Goal: Transaction & Acquisition: Purchase product/service

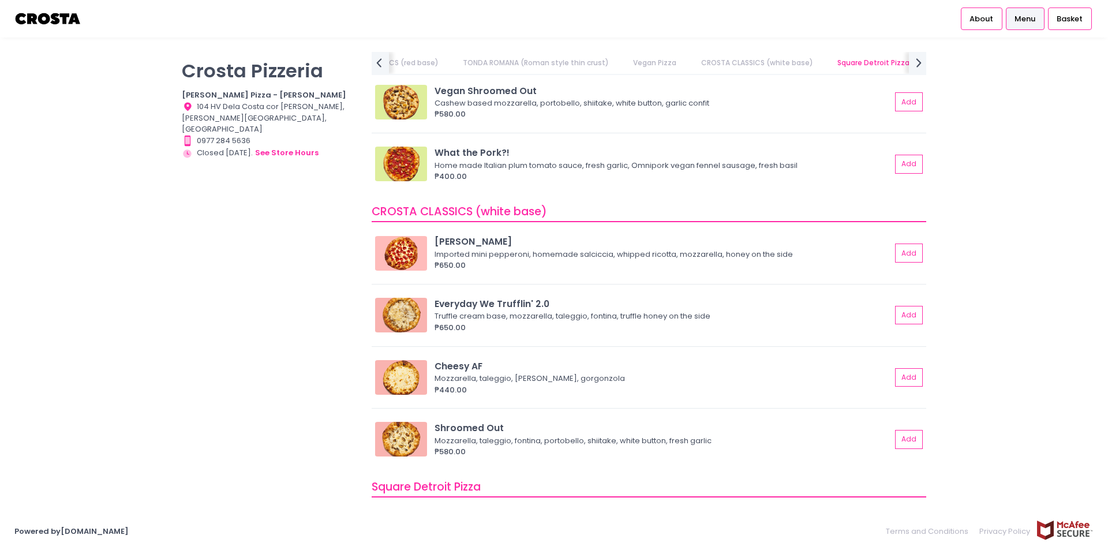
scroll to position [981, 0]
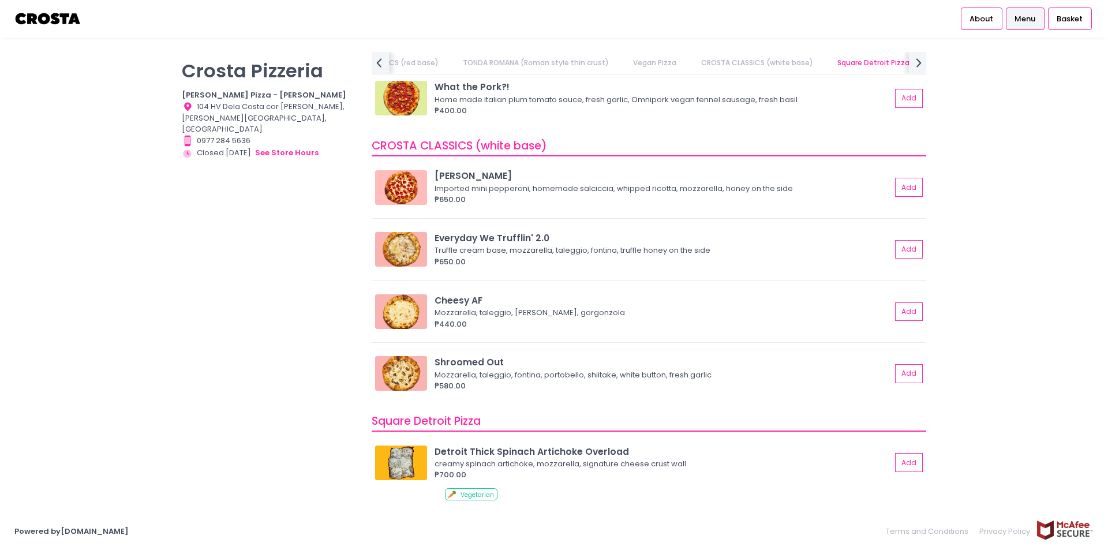
click at [653, 371] on div "Mozzarella, taleggio, fontina, portobello, shiitake, white button, fresh garlic" at bounding box center [661, 375] width 453 height 12
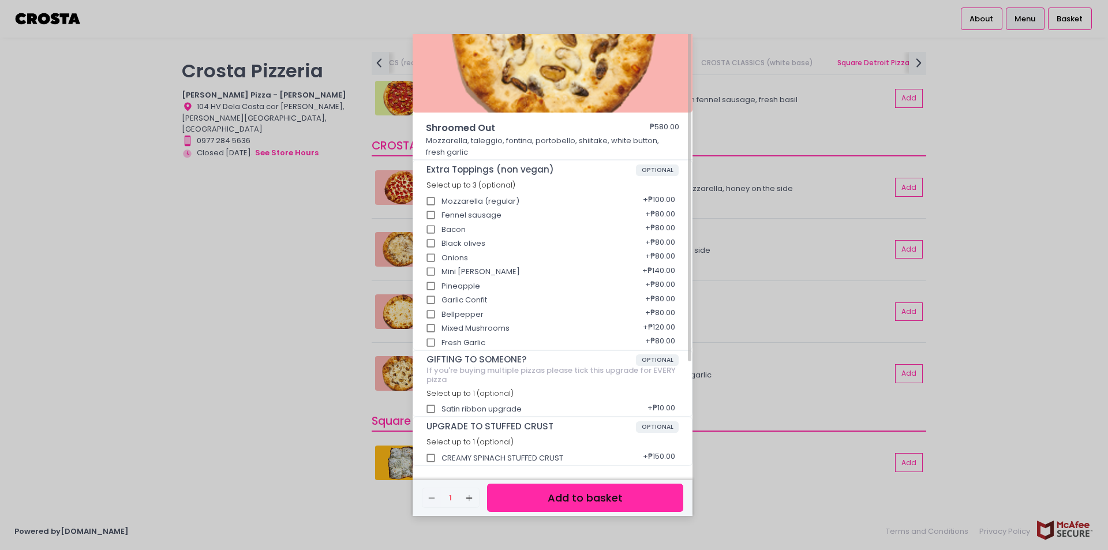
scroll to position [0, 0]
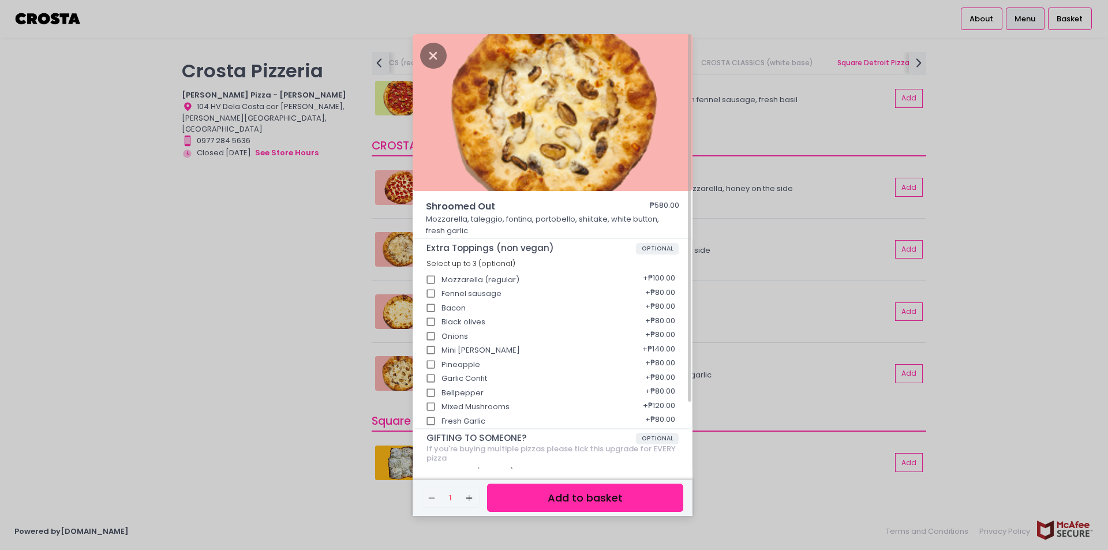
click at [753, 292] on div "Shroomed Out ₱580.00 Mozzarella, taleggio, fontina, portobello, shiitake, white…" at bounding box center [554, 275] width 1108 height 550
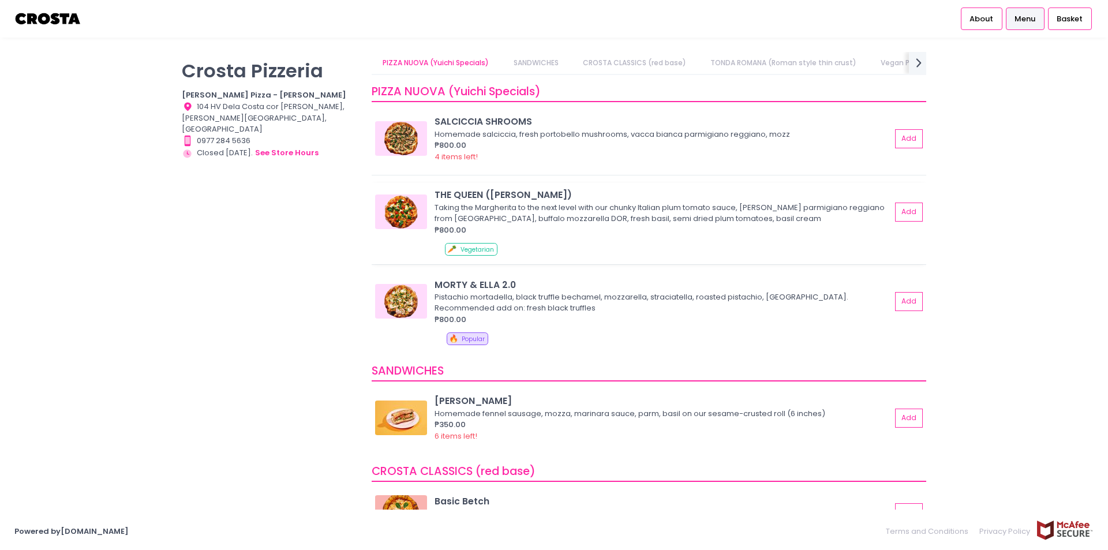
click at [510, 225] on div "₱800.00" at bounding box center [663, 231] width 457 height 12
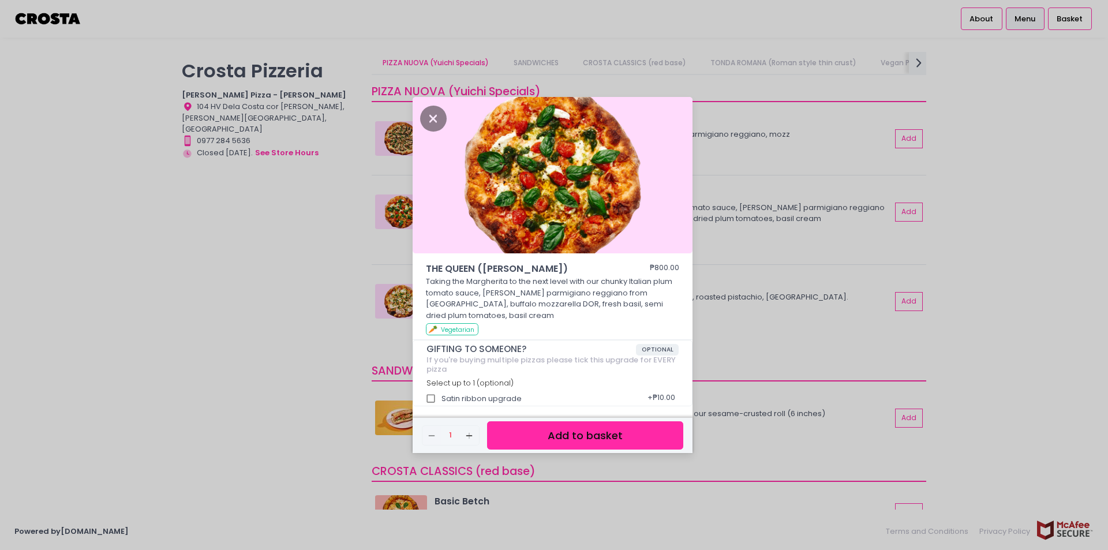
click at [750, 223] on div "THE QUEEN (Margherita) ₱800.00 Taking the Margherita to the next level with our…" at bounding box center [554, 275] width 1108 height 550
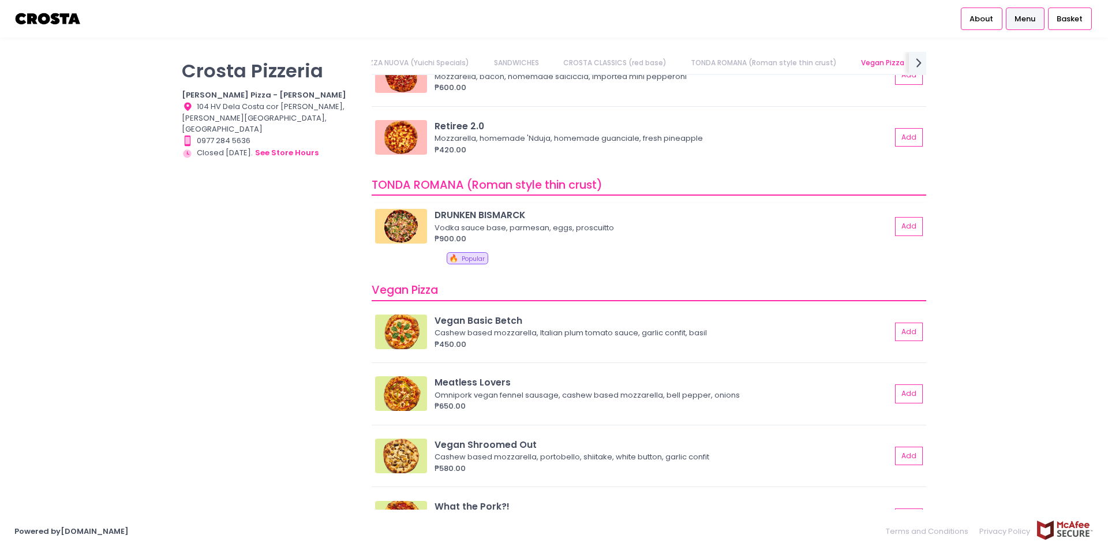
scroll to position [577, 0]
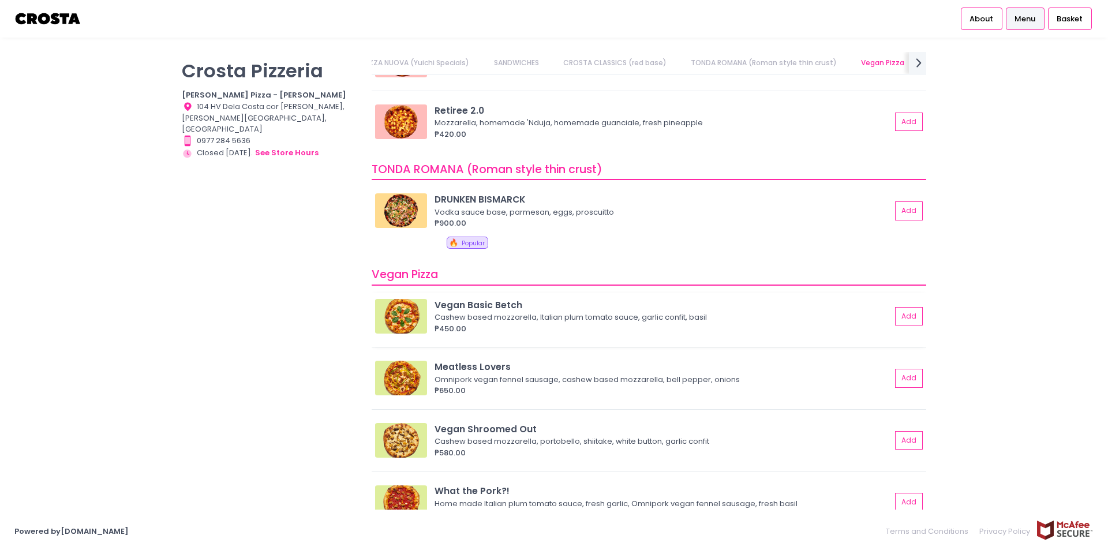
click at [835, 335] on div "Vegan Basic Betch Cashew based mozzarella, Italian plum tomato sauce, garlic co…" at bounding box center [649, 320] width 555 height 54
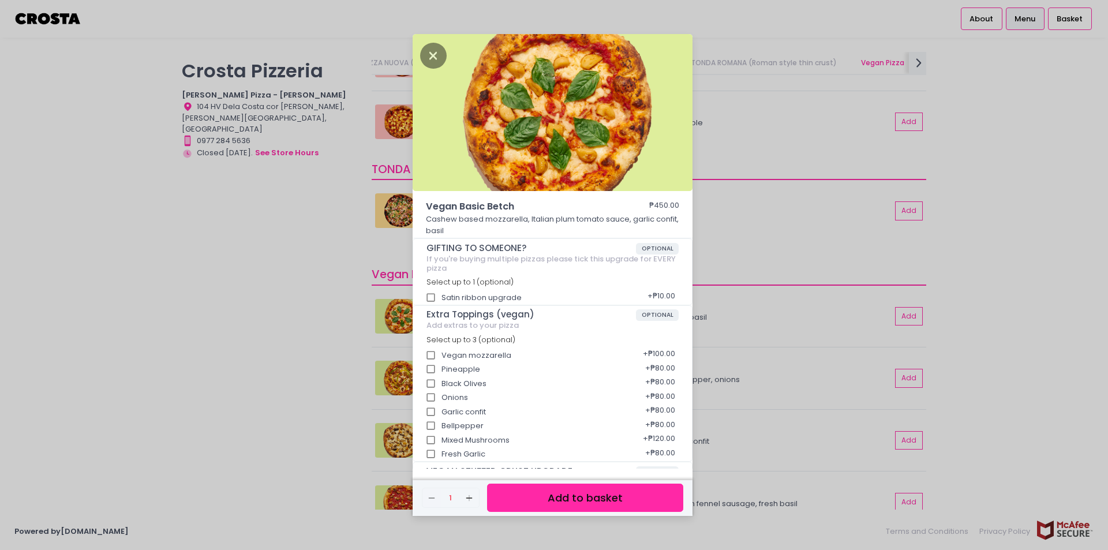
click at [768, 354] on div "Vegan Basic Betch ₱450.00 Cashew based mozzarella, Italian plum tomato sauce, g…" at bounding box center [554, 275] width 1108 height 550
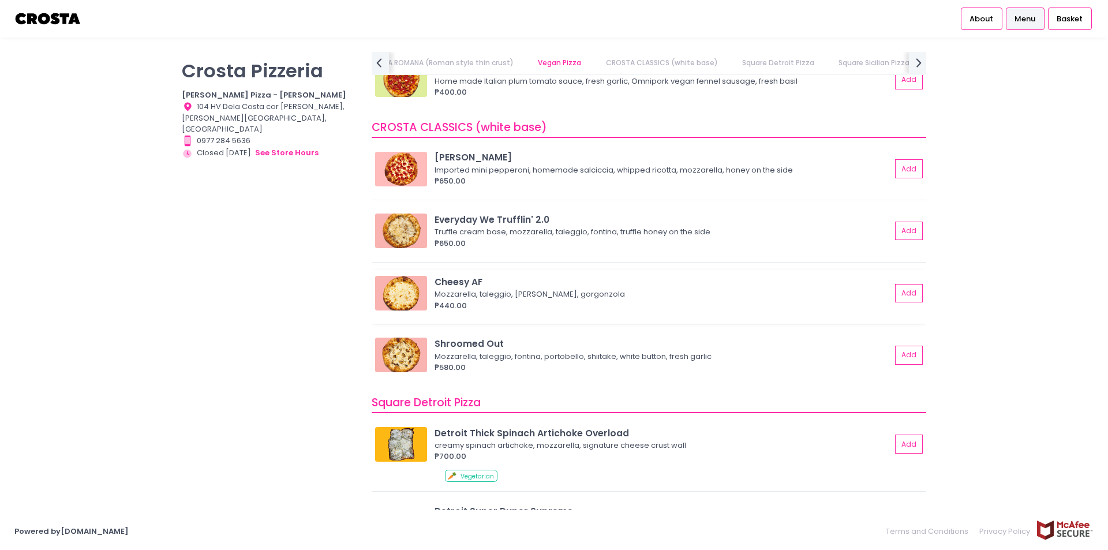
scroll to position [923, 0]
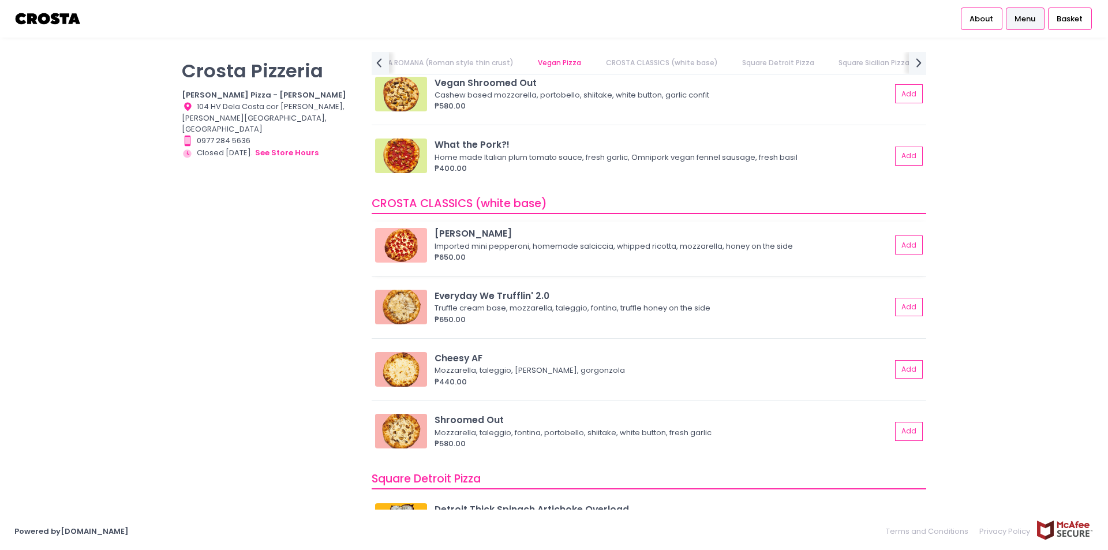
click at [685, 261] on div "₱650.00" at bounding box center [663, 258] width 457 height 12
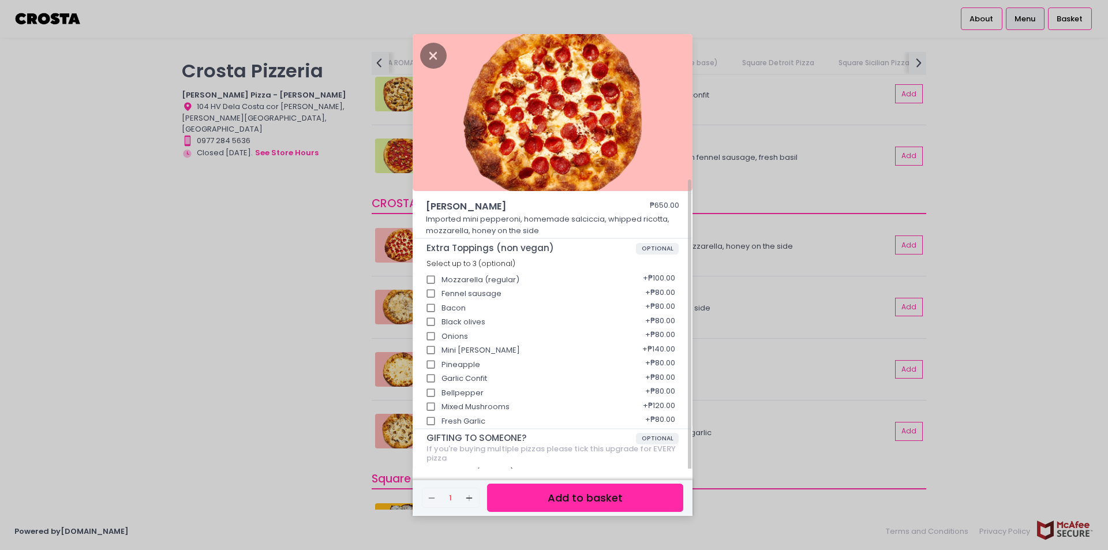
scroll to position [78, 0]
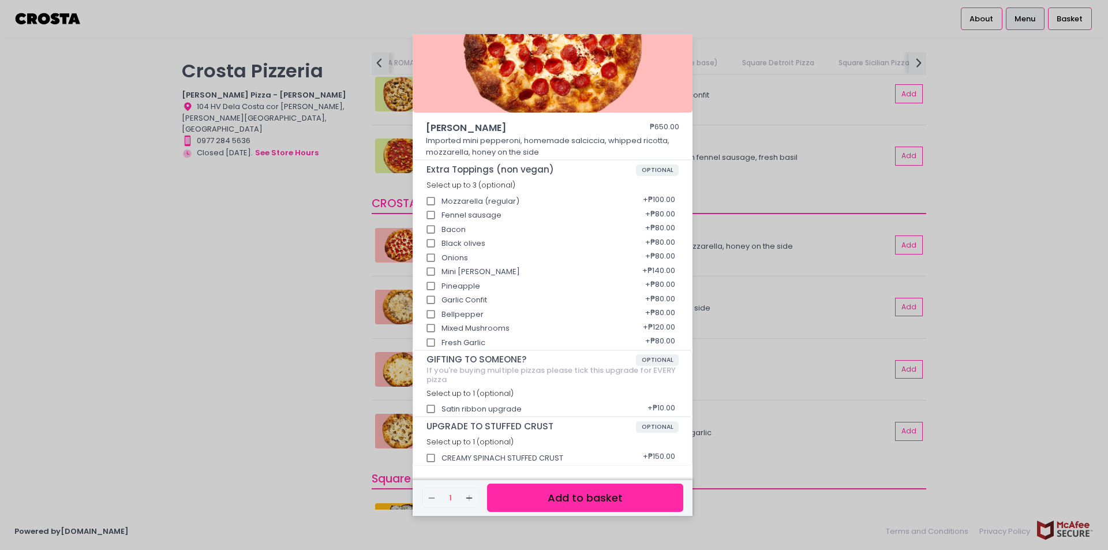
click at [741, 290] on div "Roni Salciccia ₱650.00 Imported mini pepperoni, homemade salciccia, whipped ric…" at bounding box center [554, 275] width 1108 height 550
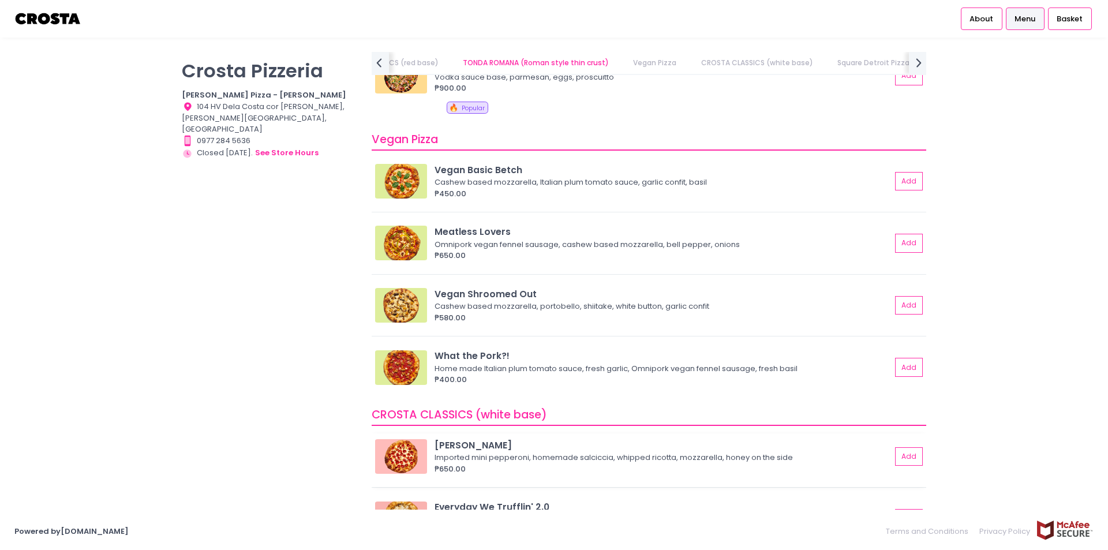
scroll to position [692, 0]
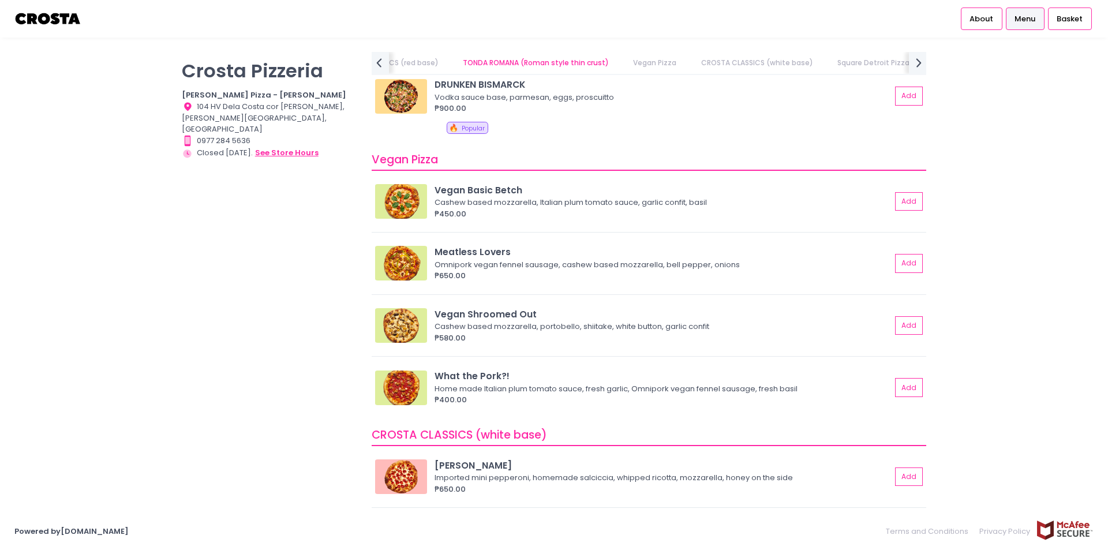
click at [296, 147] on button "see store hours" at bounding box center [287, 153] width 65 height 13
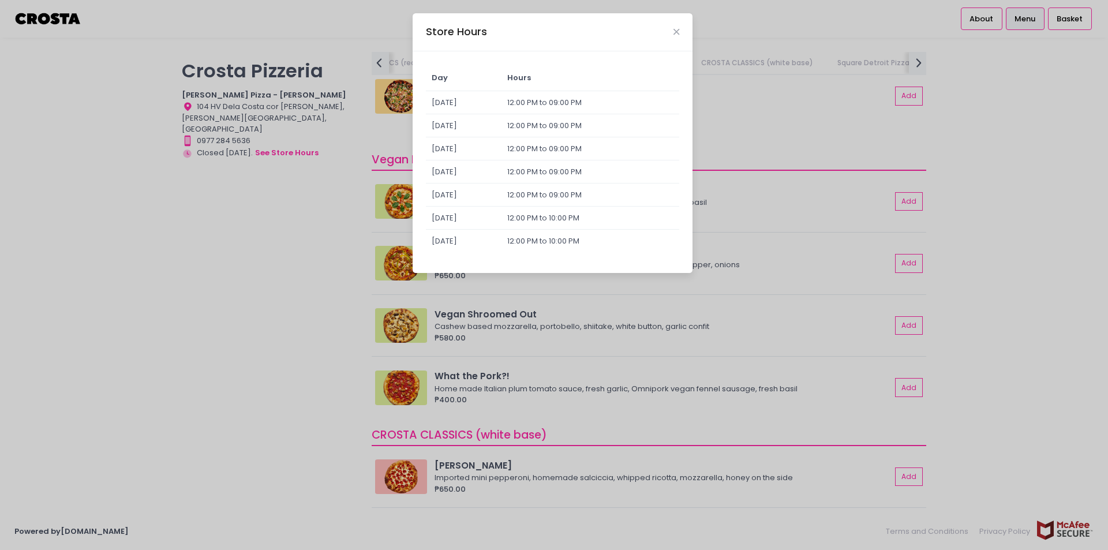
click at [311, 291] on div "Store Hours Day Hours Sunday 12:00 PM to 09:00 PM Monday 12:00 PM to 09:00 PM T…" at bounding box center [554, 275] width 1108 height 550
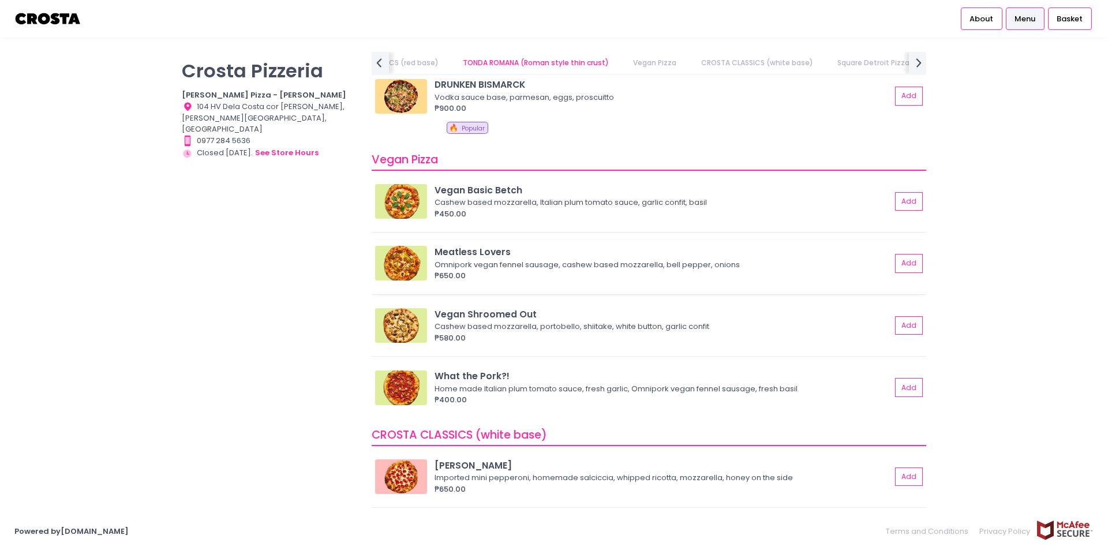
click at [397, 267] on img at bounding box center [401, 263] width 52 height 35
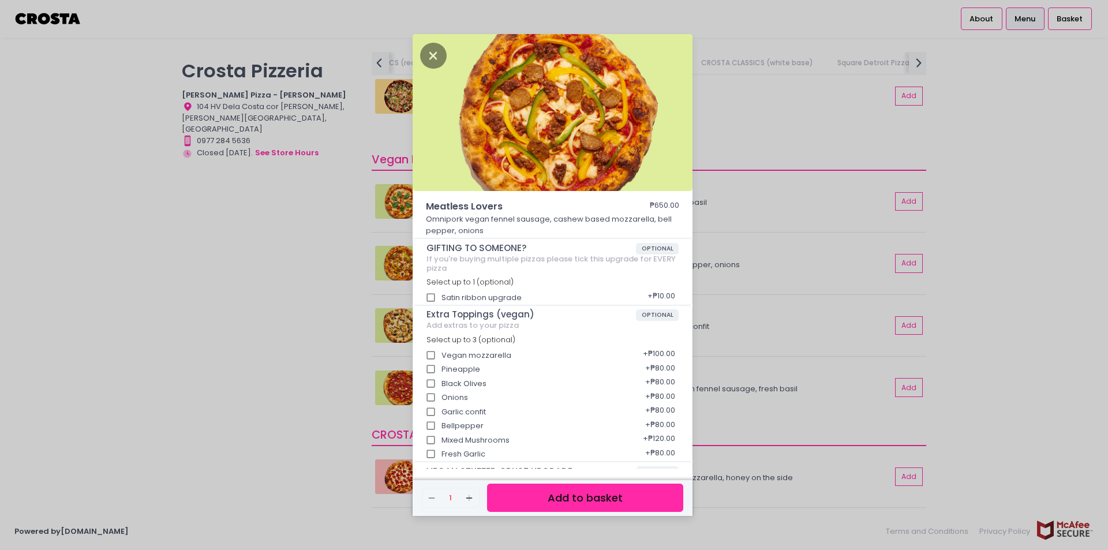
click at [369, 268] on div "Meatless Lovers ₱650.00 Omnipork vegan fennel sausage, cashew based mozzarella,…" at bounding box center [554, 275] width 1108 height 550
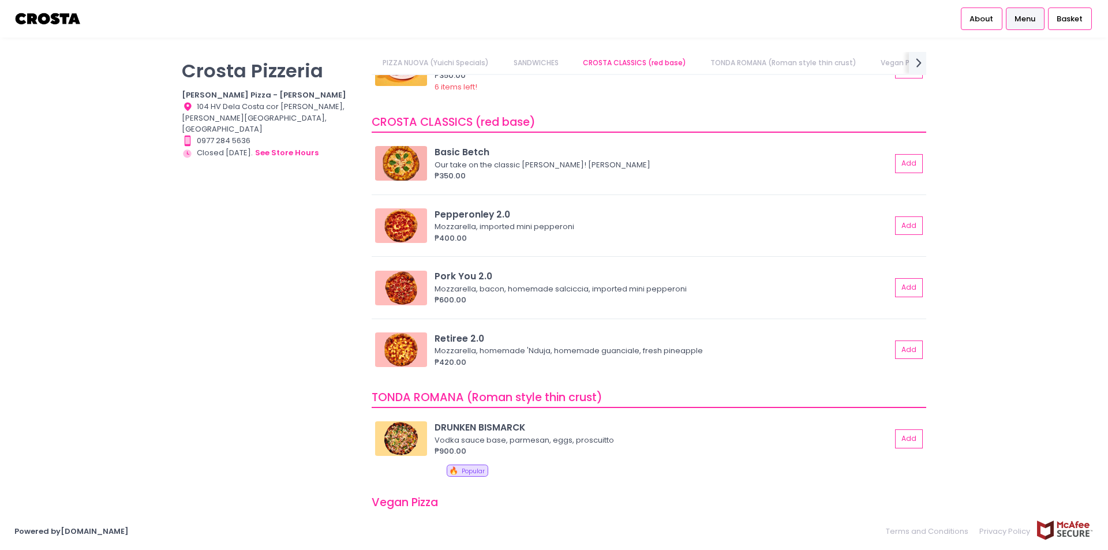
scroll to position [346, 0]
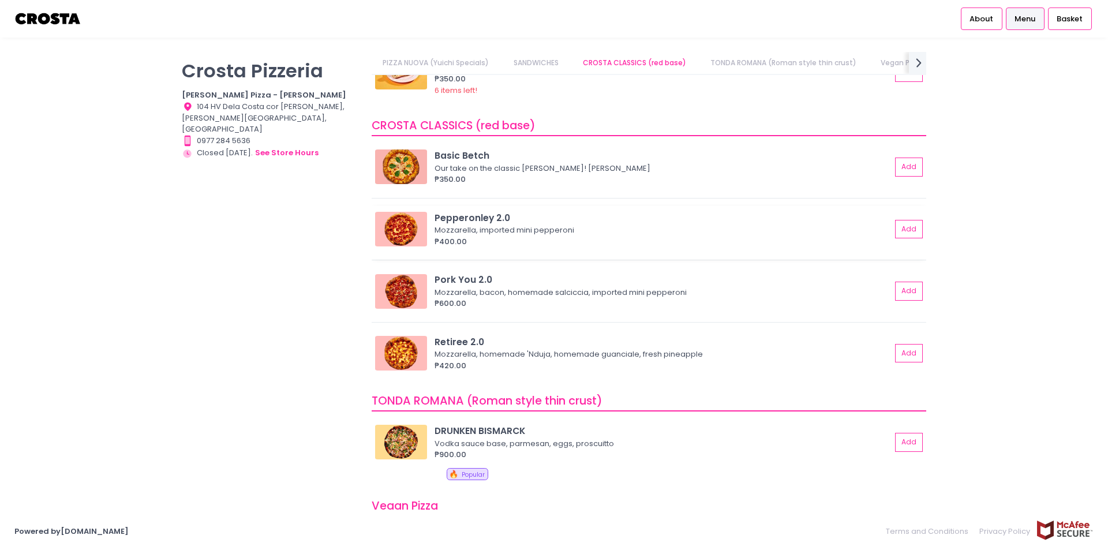
click at [524, 246] on div "₱400.00" at bounding box center [663, 242] width 457 height 12
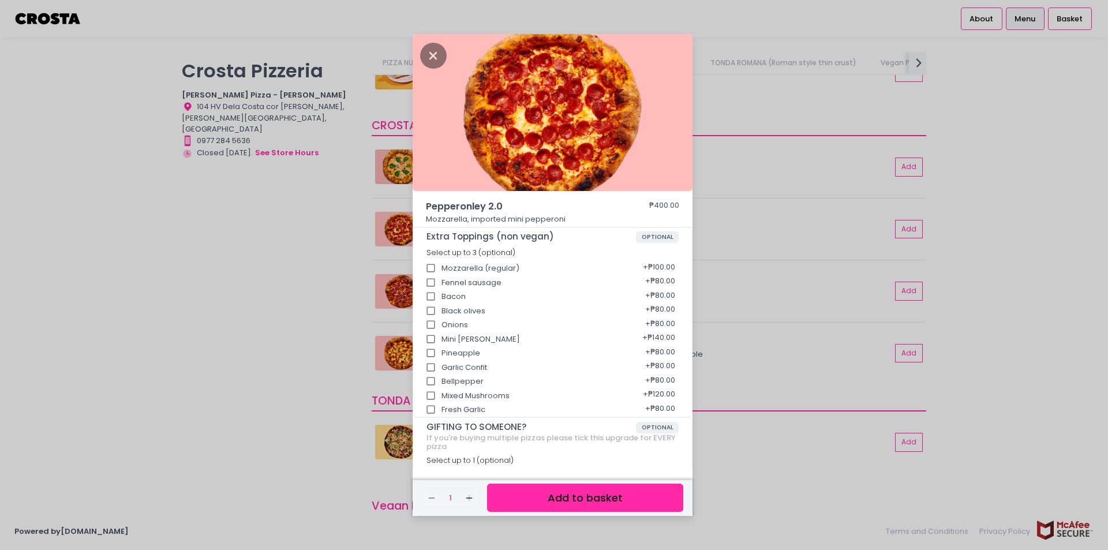
click at [240, 281] on div "Pepperonley 2.0 ₱400.00 Mozzarella, imported mini pepperoni Extra Toppings (non…" at bounding box center [554, 275] width 1108 height 550
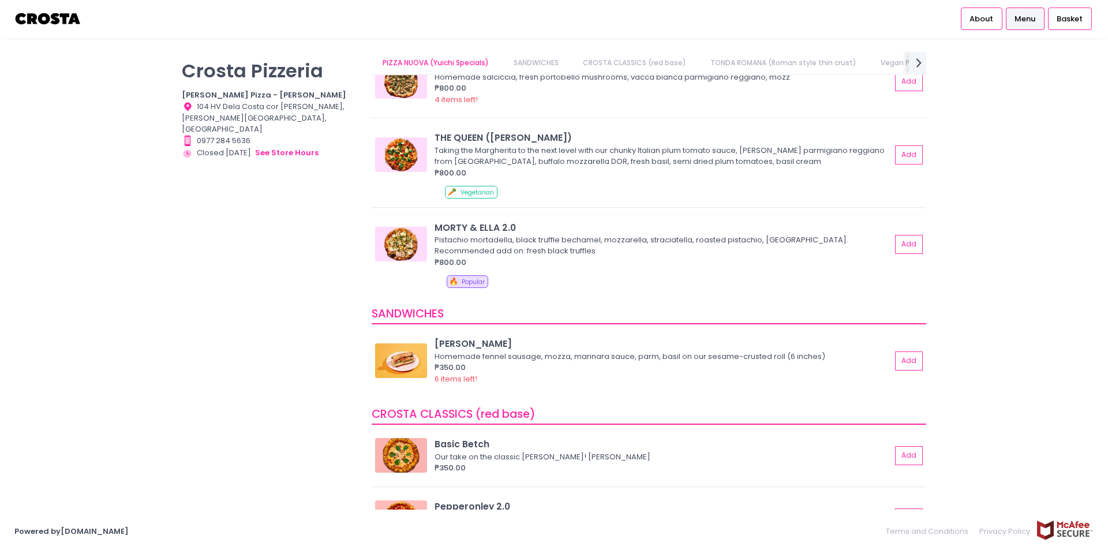
scroll to position [0, 0]
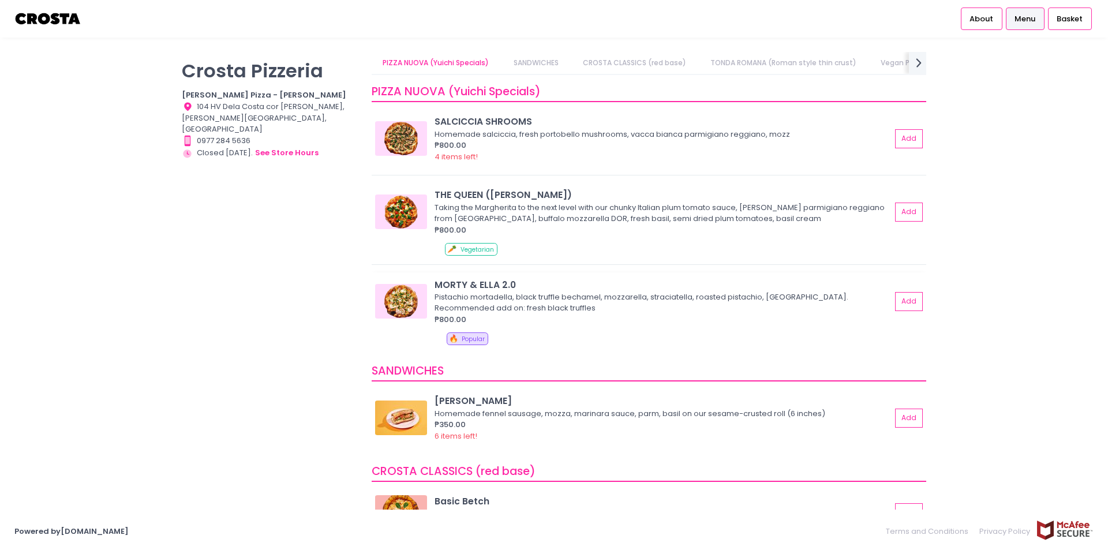
click at [514, 321] on div "₱800.00" at bounding box center [663, 320] width 457 height 12
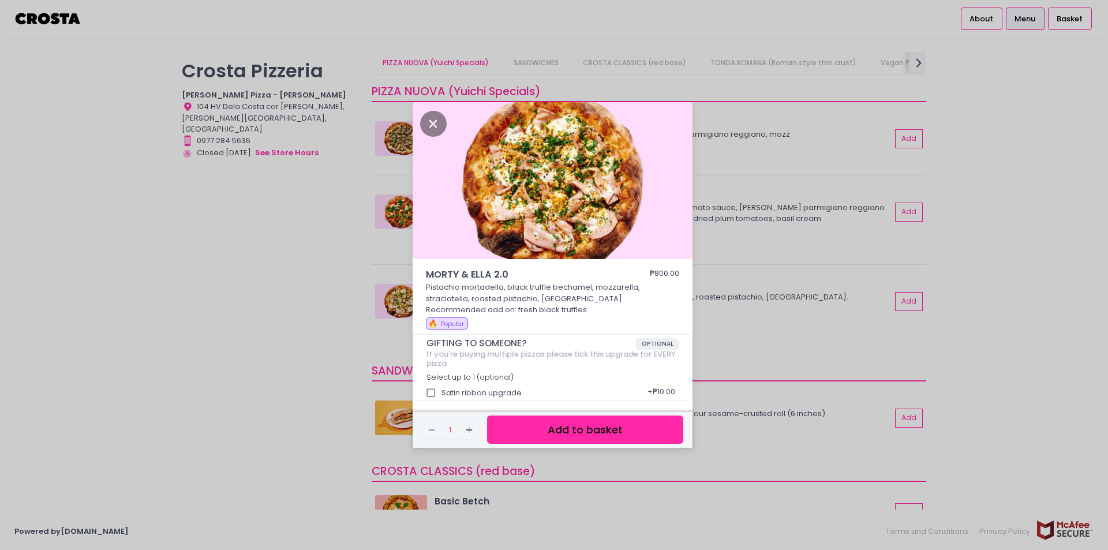
click at [301, 407] on div "MORTY & ELLA 2.0 ₱800.00 Pistachio mortadella, black truffle bechamel, mozzarel…" at bounding box center [554, 275] width 1108 height 550
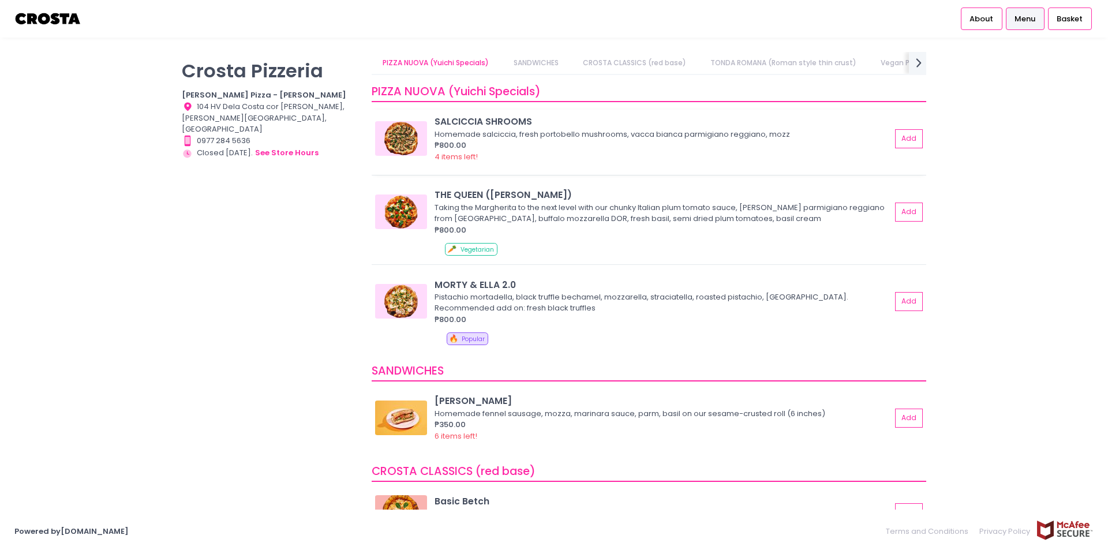
click at [553, 155] on div "4 items left!" at bounding box center [663, 157] width 457 height 12
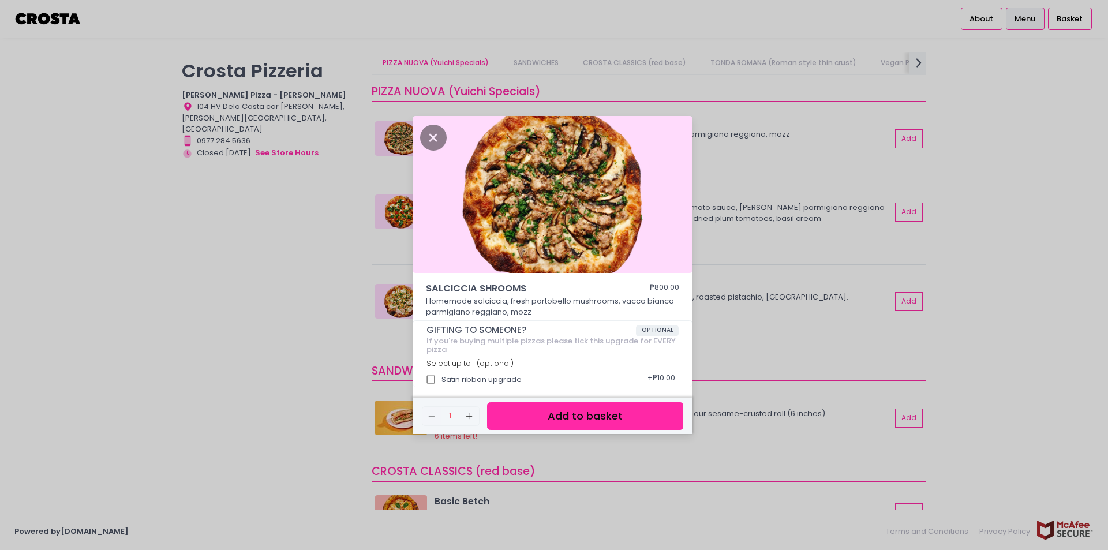
click at [53, 426] on div "SALCICCIA SHROOMS ₱800.00 Homemade salciccia, fresh portobello mushrooms, vacca…" at bounding box center [554, 275] width 1108 height 550
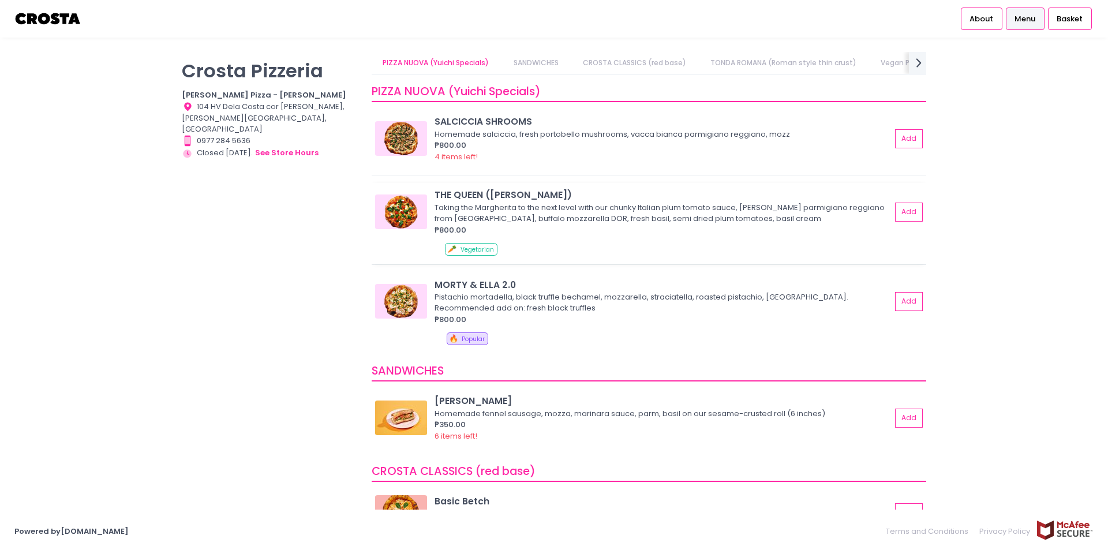
click at [577, 239] on div "THE QUEEN (Margherita) Taking the Margherita to the next level with our chunky …" at bounding box center [649, 223] width 555 height 81
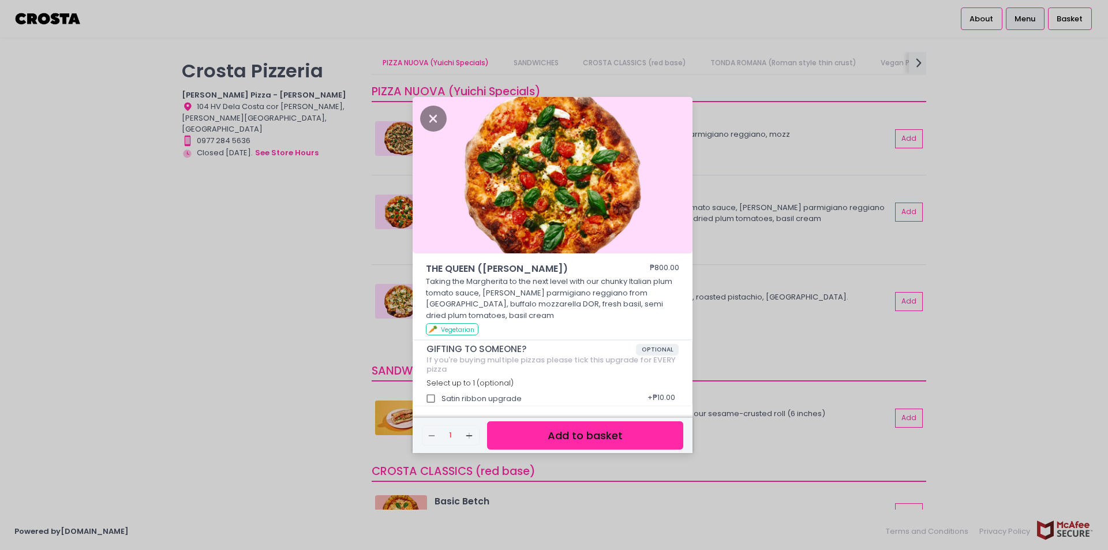
click at [222, 400] on div "THE QUEEN (Margherita) ₱800.00 Taking the Margherita to the next level with our…" at bounding box center [554, 275] width 1108 height 550
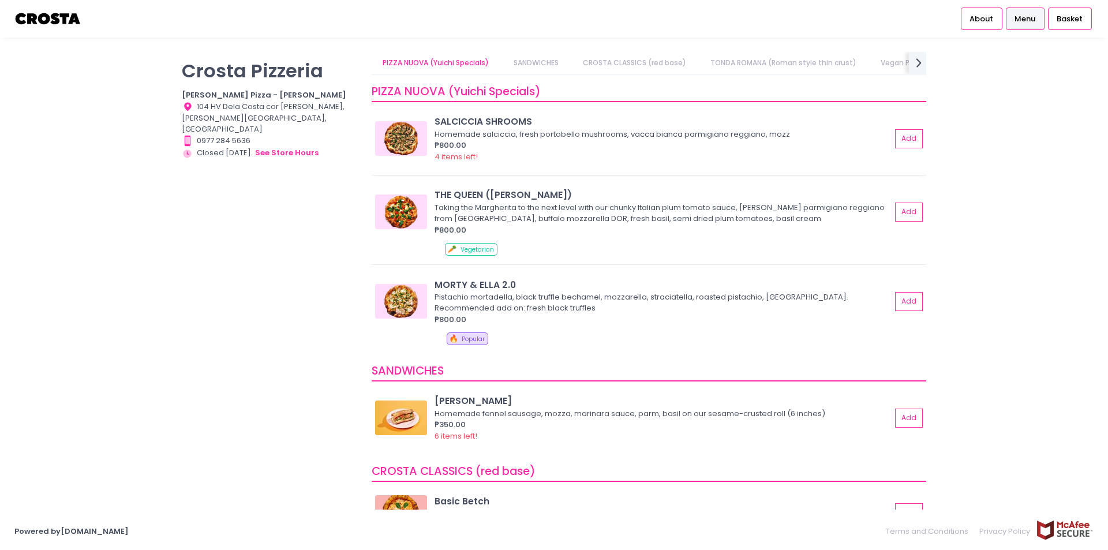
click at [530, 152] on div "4 items left!" at bounding box center [663, 157] width 457 height 12
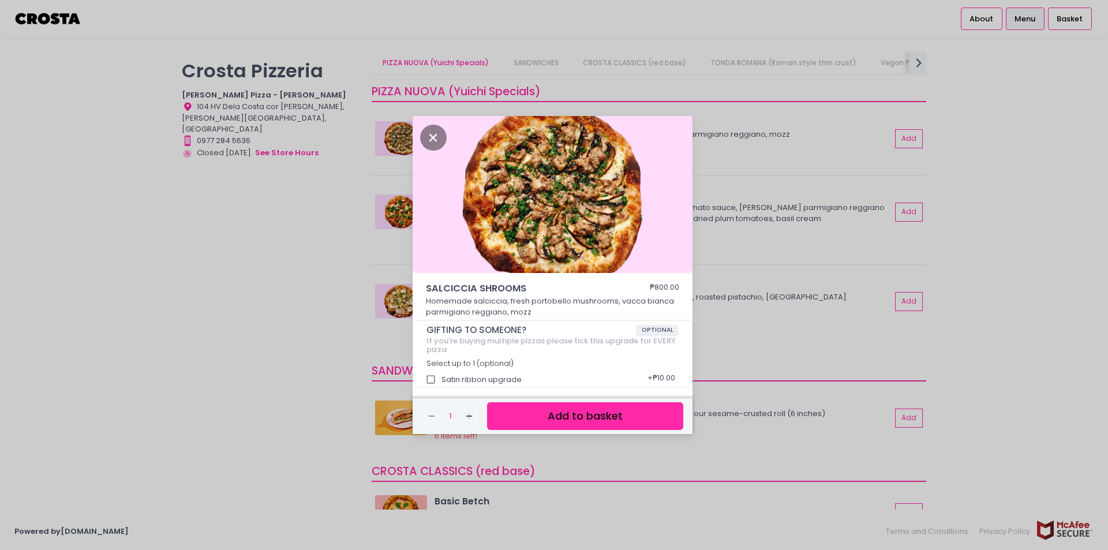
click at [230, 312] on div "SALCICCIA SHROOMS ₱800.00 Homemade salciccia, fresh portobello mushrooms, vacca…" at bounding box center [554, 275] width 1108 height 550
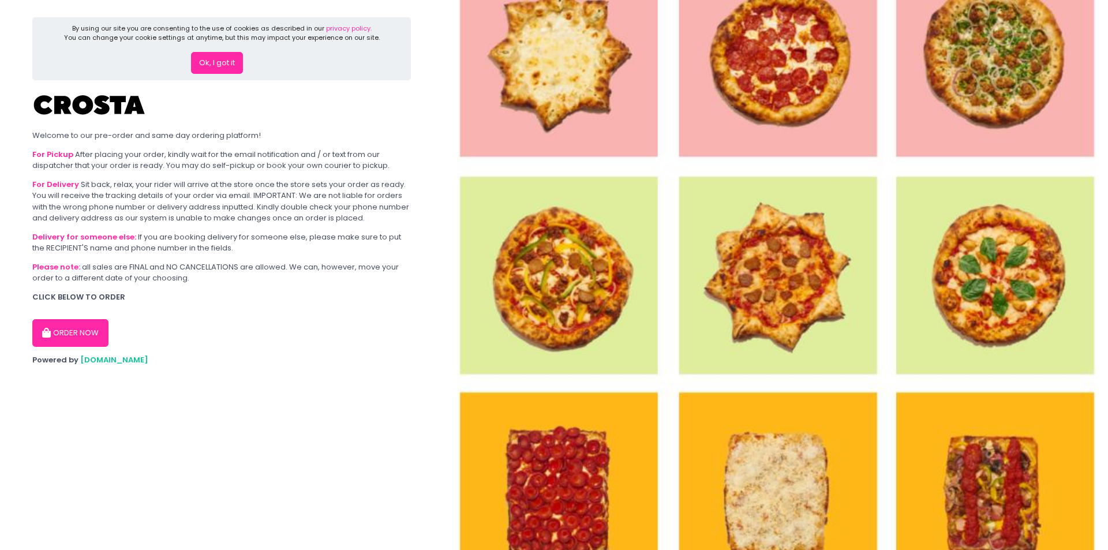
click at [68, 336] on button "ORDER NOW" at bounding box center [70, 333] width 76 height 28
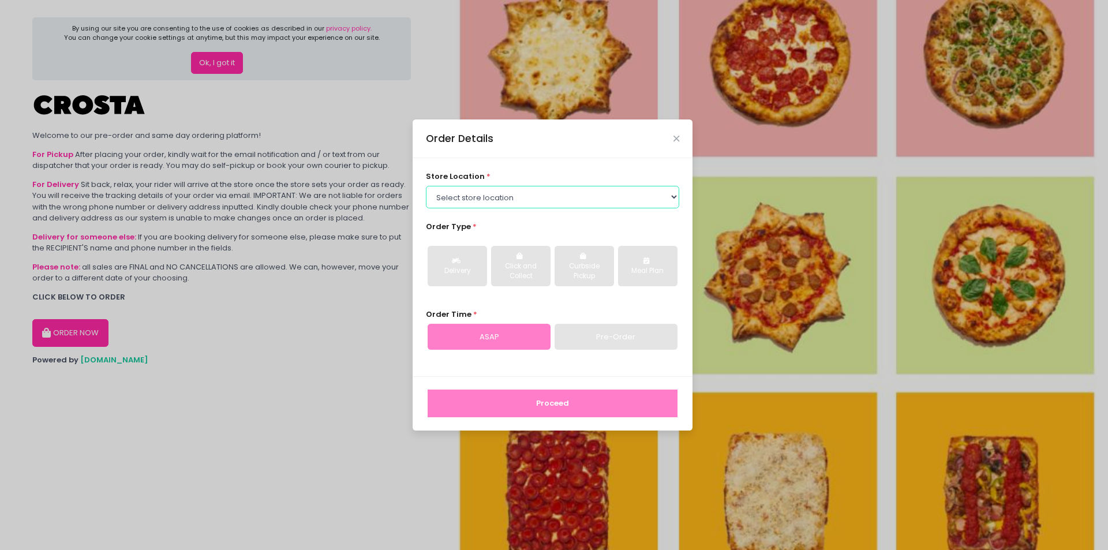
click at [481, 203] on select "Select store location [PERSON_NAME] Pizza - [PERSON_NAME] Pizza - [GEOGRAPHIC_D…" at bounding box center [553, 197] width 254 height 22
select select "5fabb2e53664a8677beaeb89"
click at [426, 186] on select "Select store location [PERSON_NAME] Pizza - [PERSON_NAME] Pizza - [GEOGRAPHIC_D…" at bounding box center [553, 197] width 254 height 22
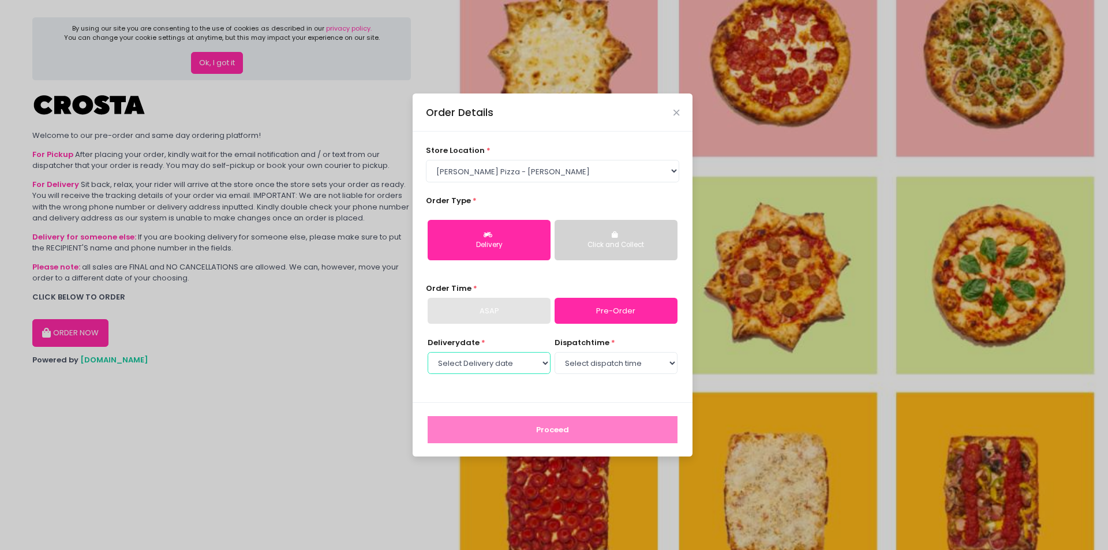
click at [536, 362] on select "Select Delivery date [DATE] [DATE] [DATE] [DATE] [DATE]" at bounding box center [489, 363] width 123 height 22
select select "[DATE]"
click at [428, 352] on select "Select Delivery date [DATE] [DATE] [DATE] [DATE] [DATE]" at bounding box center [489, 363] width 123 height 22
click at [604, 357] on select "Select dispatch time 12:00 PM - 12:30 PM 12:30 PM - 01:00 PM 01:00 PM - 01:30 P…" at bounding box center [616, 363] width 123 height 22
select select "13:30"
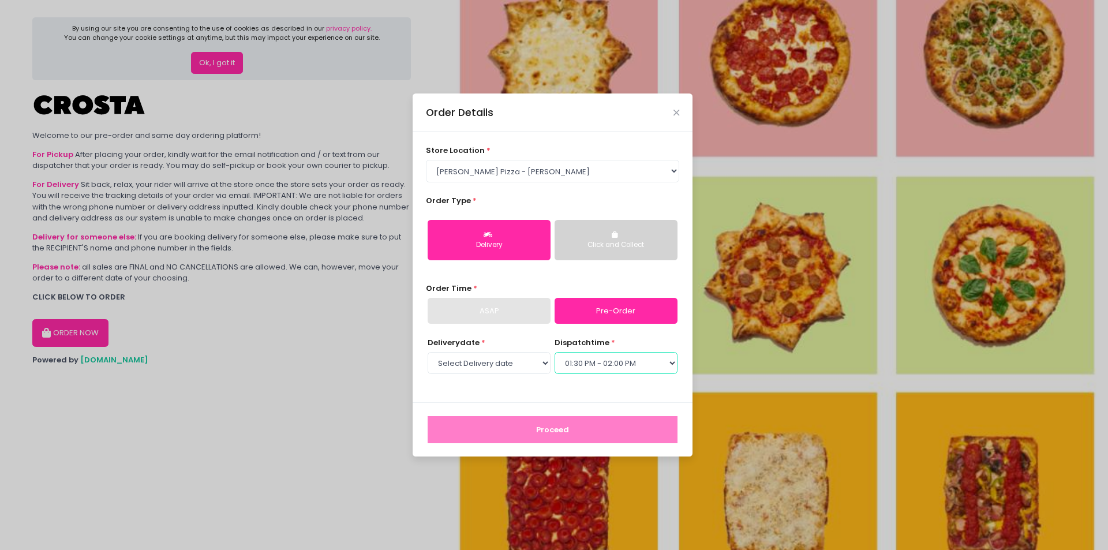
click at [555, 352] on select "Select dispatch time 12:00 PM - 12:30 PM 12:30 PM - 01:00 PM 01:00 PM - 01:30 P…" at bounding box center [616, 363] width 123 height 22
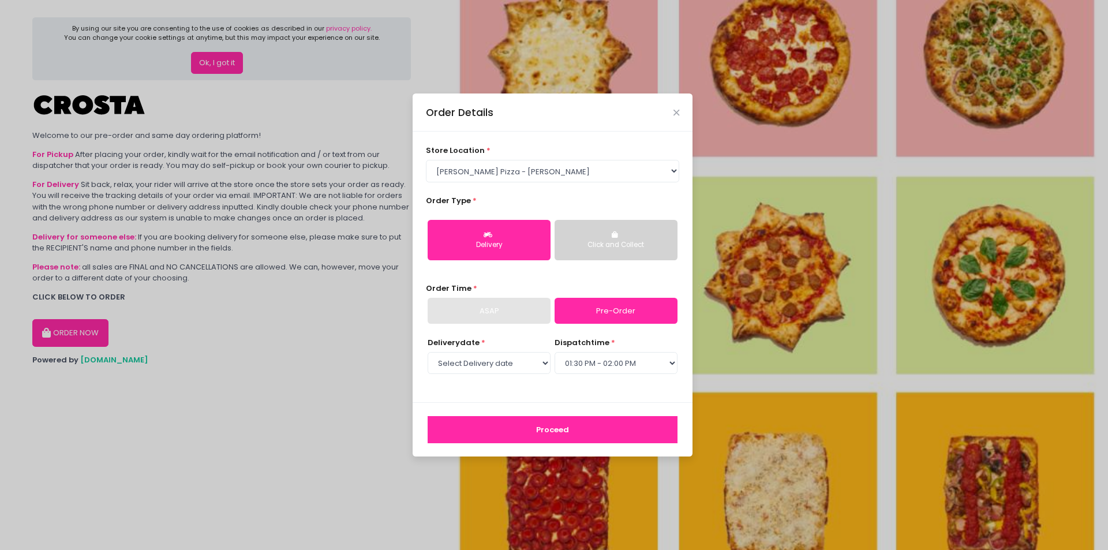
click at [610, 429] on button "Proceed" at bounding box center [553, 430] width 250 height 28
